Goal: Check status: Check status

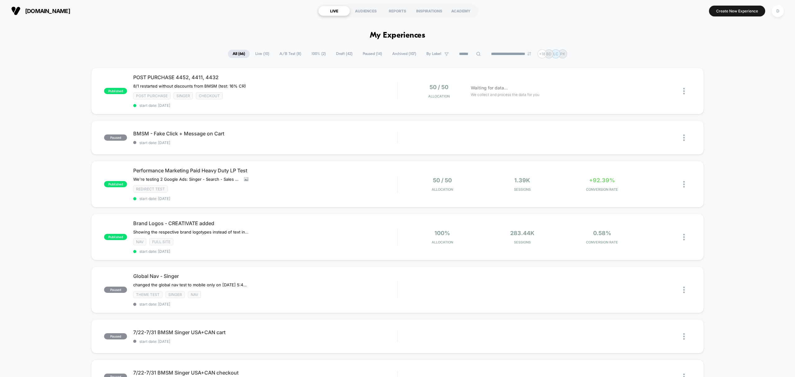
click at [261, 54] on span "Live ( 10 )" at bounding box center [262, 54] width 23 height 8
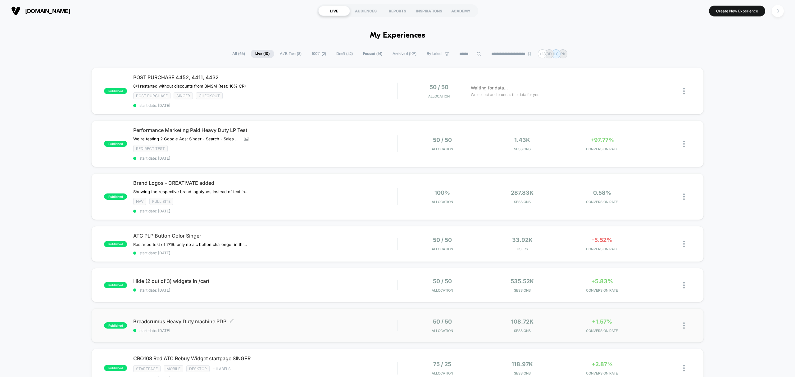
click at [307, 329] on span "start date: [DATE]" at bounding box center [265, 330] width 264 height 5
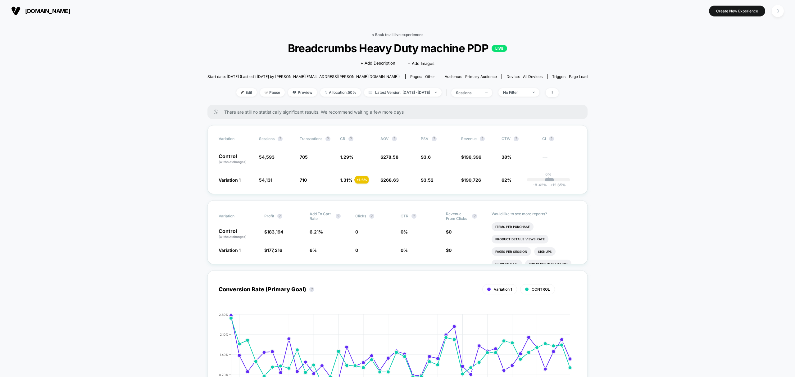
click at [390, 34] on link "< Back to all live experiences" at bounding box center [398, 34] width 52 height 5
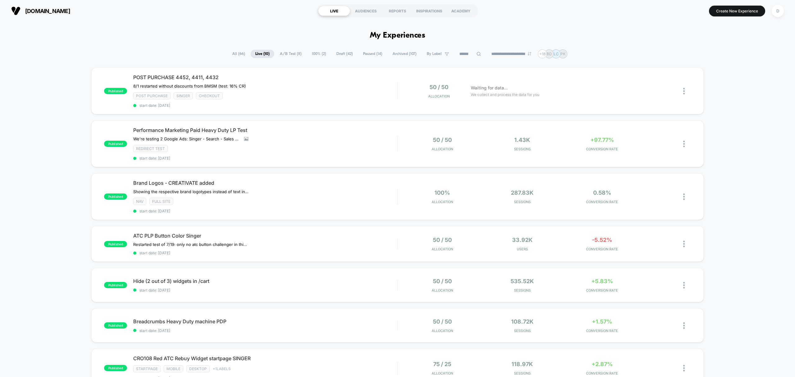
click at [335, 51] on span "Draft ( 42 )" at bounding box center [345, 54] width 26 height 8
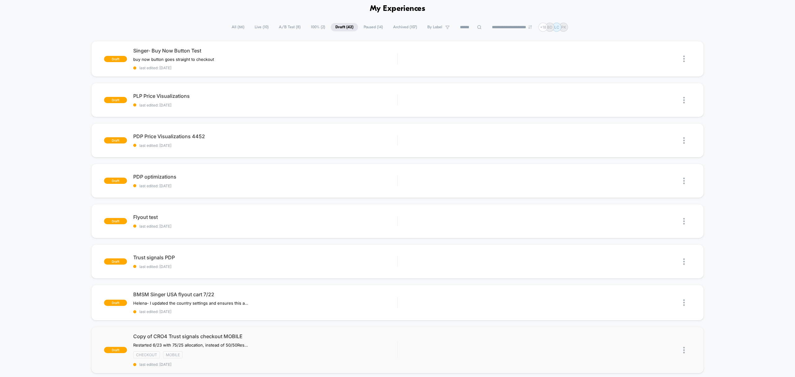
scroll to position [26, 0]
